Goal: Transaction & Acquisition: Purchase product/service

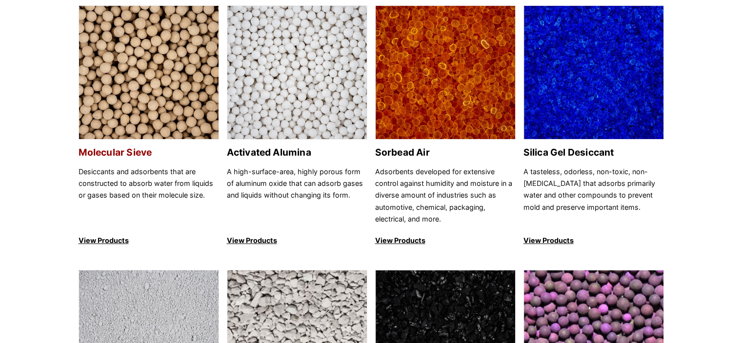
scroll to position [146, 0]
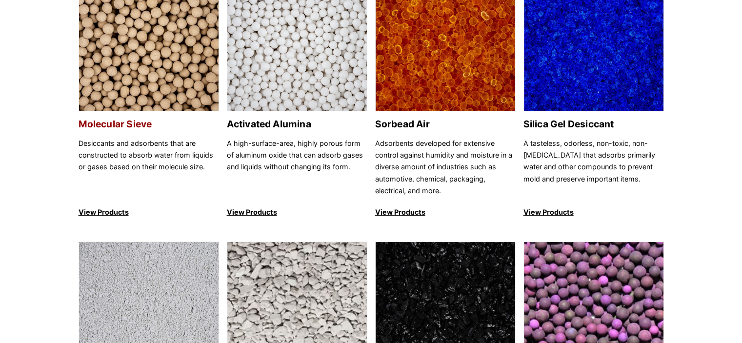
click at [157, 55] on img at bounding box center [149, 45] width 140 height 134
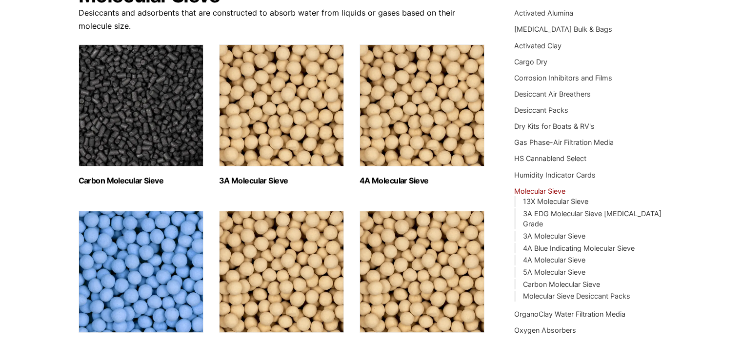
scroll to position [146, 0]
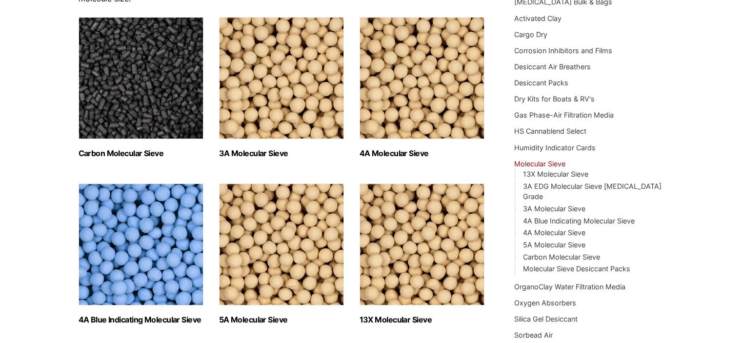
click at [424, 113] on img "Visit product category 4A Molecular Sieve" at bounding box center [422, 78] width 125 height 122
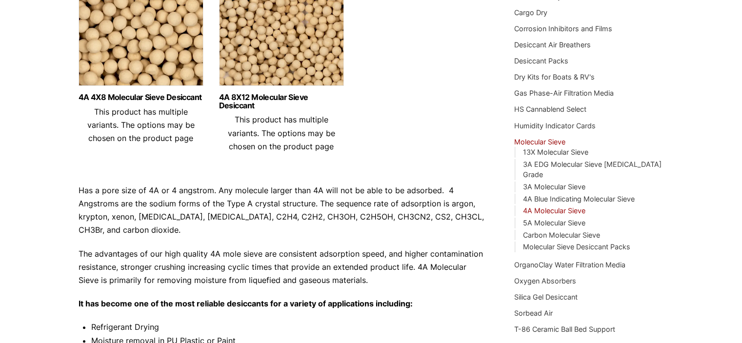
scroll to position [107, 0]
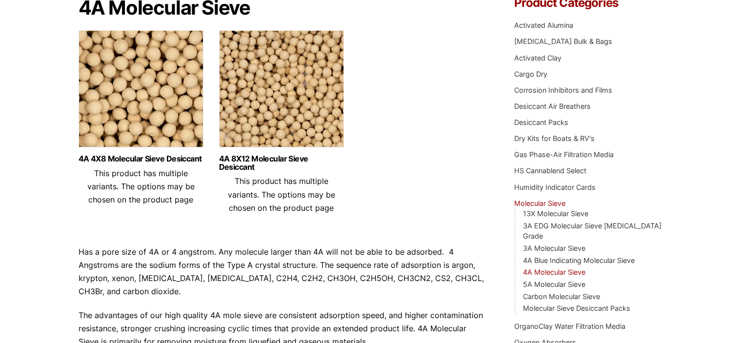
click at [276, 114] on img at bounding box center [281, 91] width 125 height 122
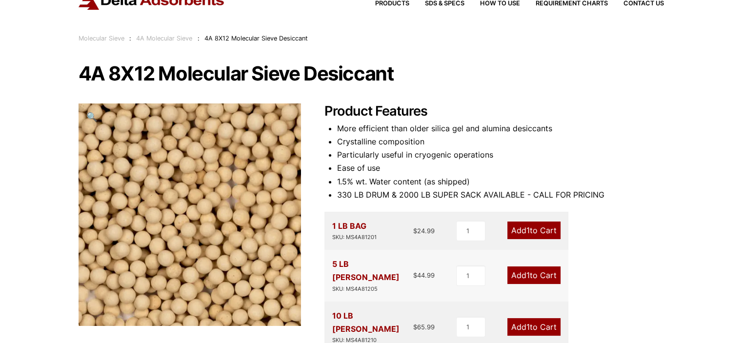
scroll to position [146, 0]
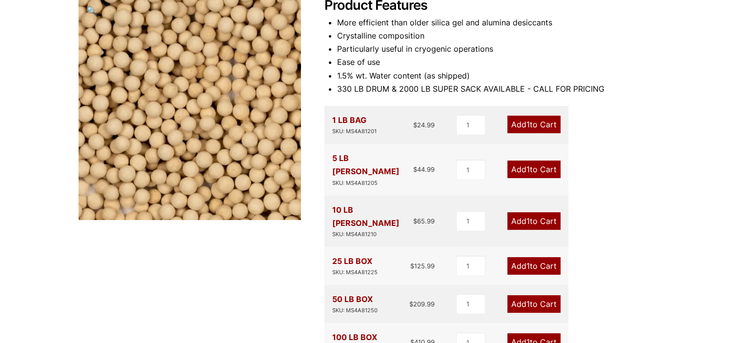
click at [524, 212] on link "Add 1 to Cart" at bounding box center [534, 221] width 53 height 18
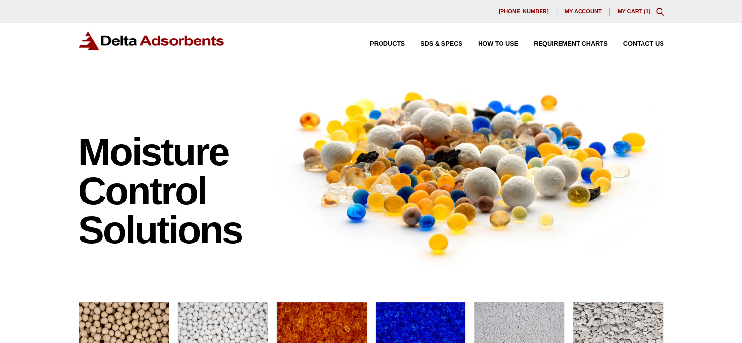
click at [633, 12] on link "My Cart ( 1 )" at bounding box center [634, 11] width 33 height 6
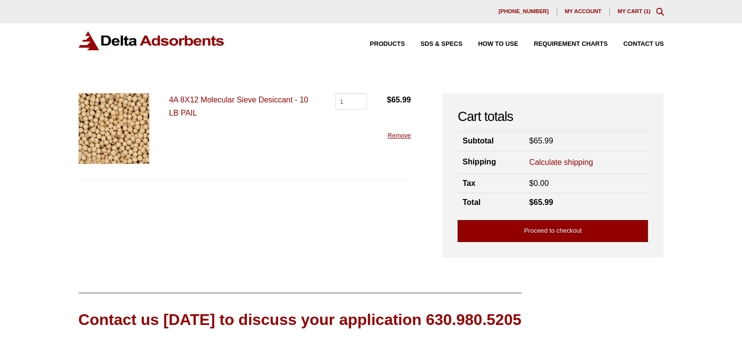
click at [554, 233] on link "Proceed to checkout" at bounding box center [553, 231] width 190 height 22
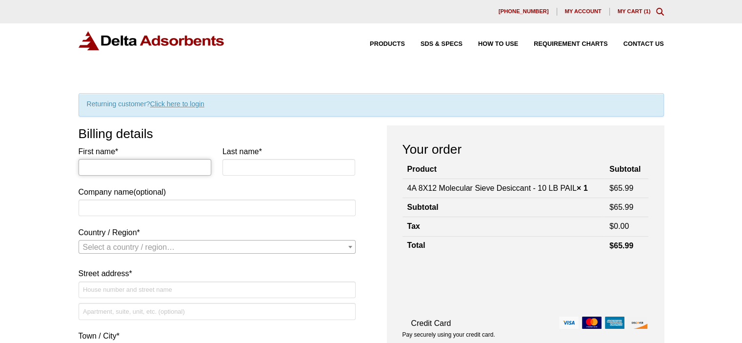
click at [128, 169] on input "First name *" at bounding box center [145, 167] width 133 height 17
type input "Guy"
type input "Longobardo"
type input "LiNova Energy Inc."
select select "US"
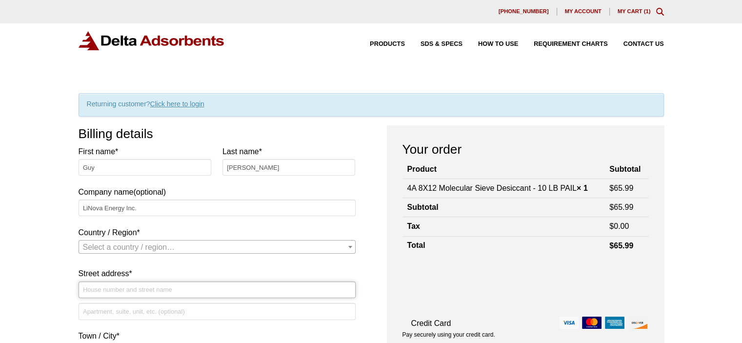
type input "[STREET_ADDRESS][PERSON_NAME]"
type input "Peekskill"
type input "10566"
type input "[EMAIL_ADDRESS][DOMAIN_NAME]"
select select "US"
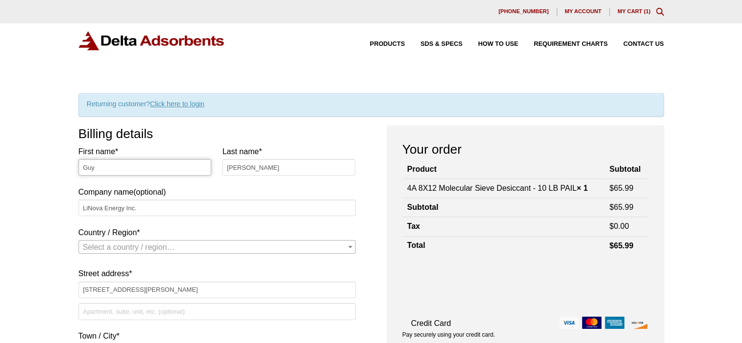
select select "NY"
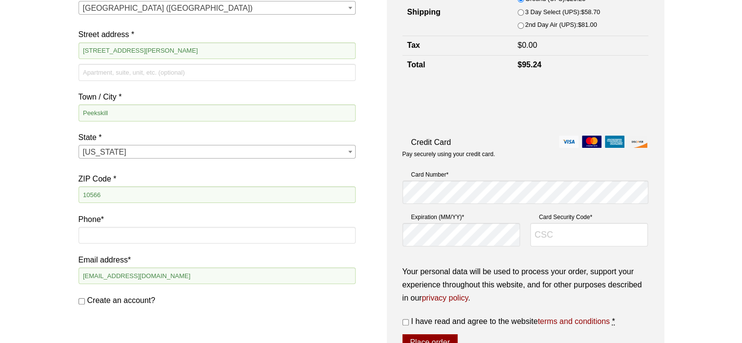
scroll to position [244, 0]
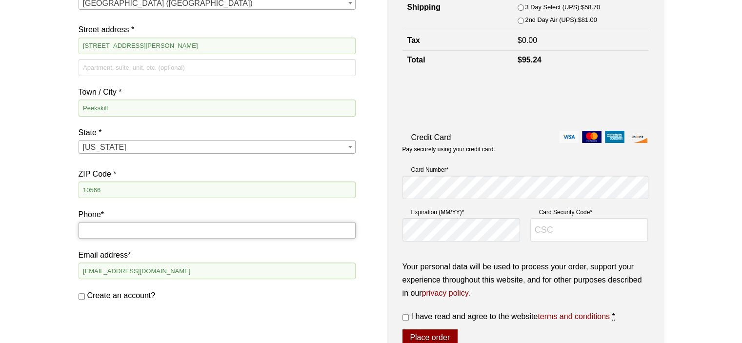
click at [205, 234] on input "Phone *" at bounding box center [217, 230] width 277 height 17
type input "9142930056"
click at [206, 246] on div "First name * Guy Last name * Longobardo Company name (optional) LiNova Energy I…" at bounding box center [217, 92] width 277 height 383
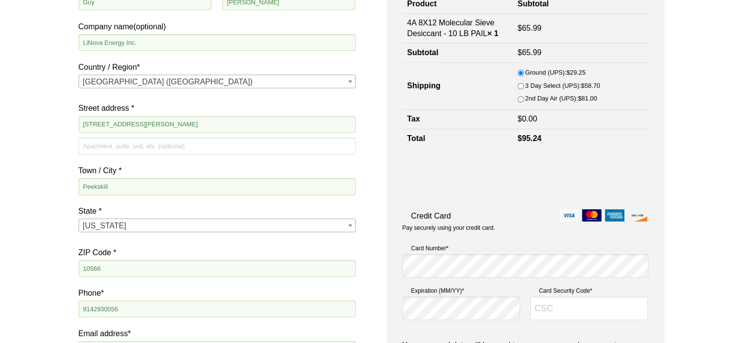
scroll to position [293, 0]
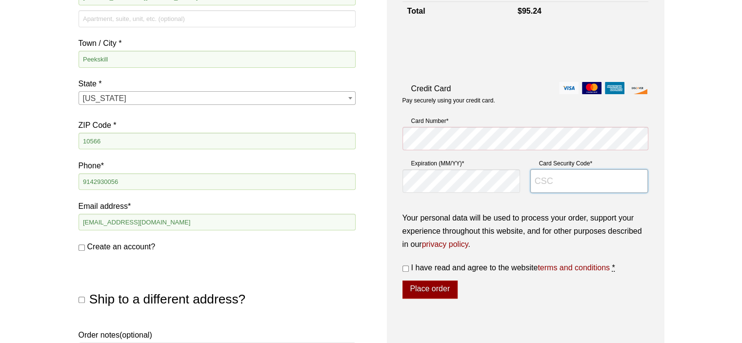
type input "256"
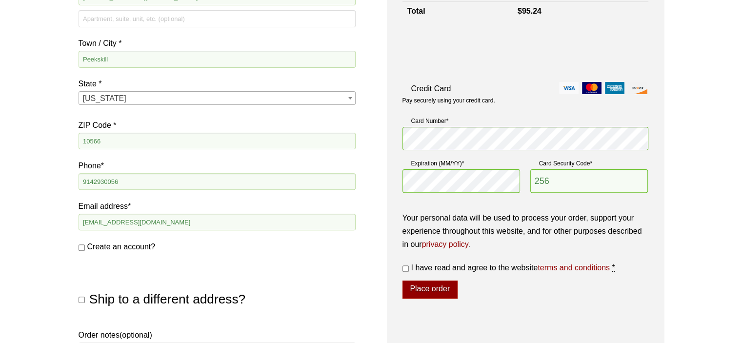
click at [406, 266] on input "I have read and agree to the website terms and conditions *" at bounding box center [406, 268] width 6 height 6
checkbox input "true"
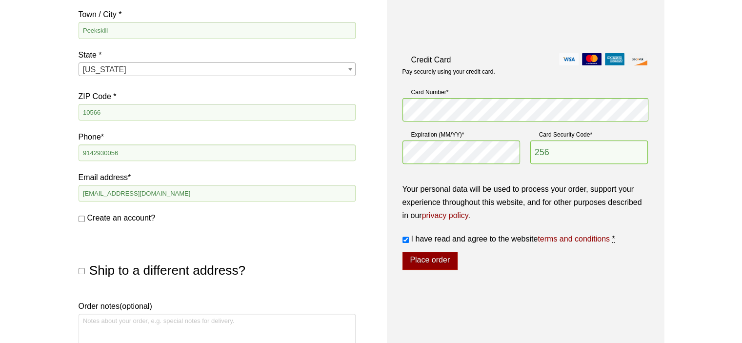
scroll to position [323, 0]
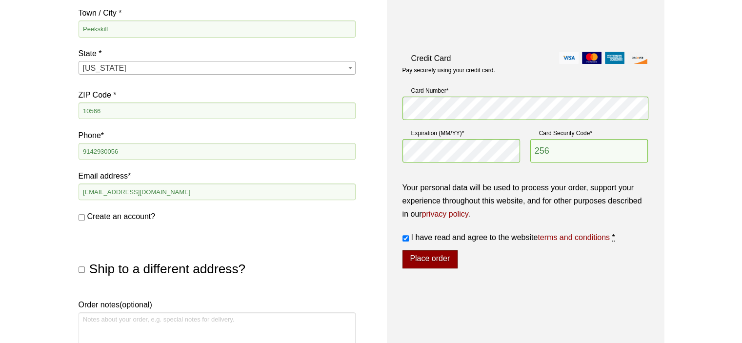
click at [426, 257] on button "Place order" at bounding box center [430, 259] width 55 height 19
